Goal: Task Accomplishment & Management: Complete application form

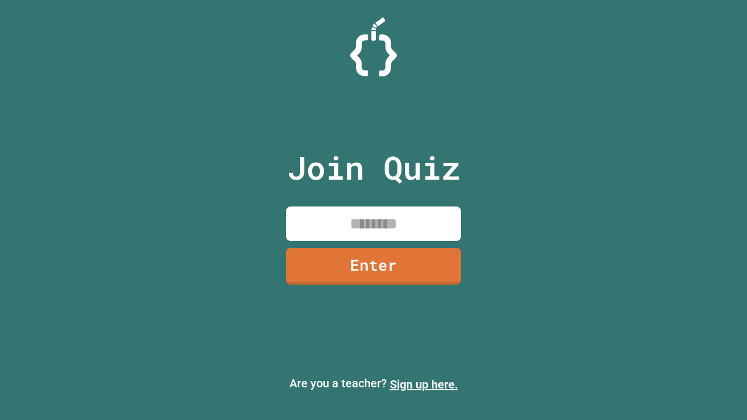
click at [424, 385] on link "Sign up here." at bounding box center [424, 385] width 68 height 14
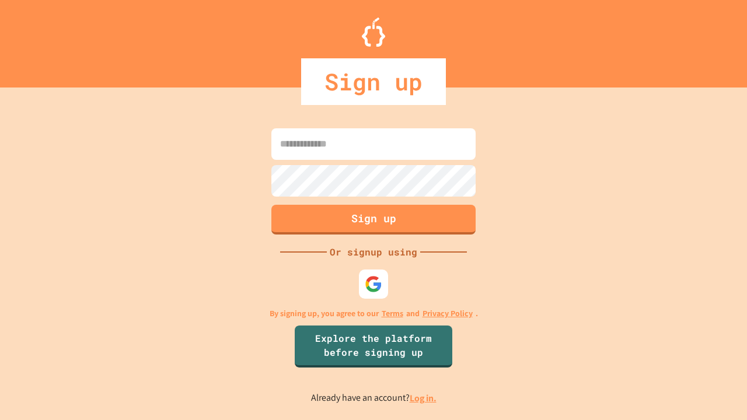
click at [424, 398] on link "Log in." at bounding box center [423, 398] width 27 height 12
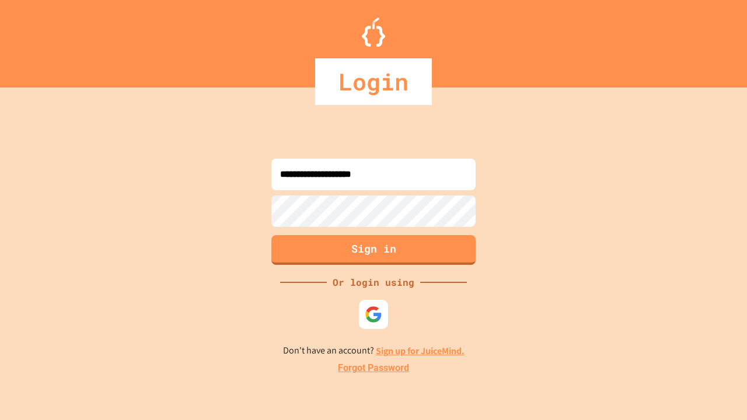
type input "**********"
